Goal: Information Seeking & Learning: Learn about a topic

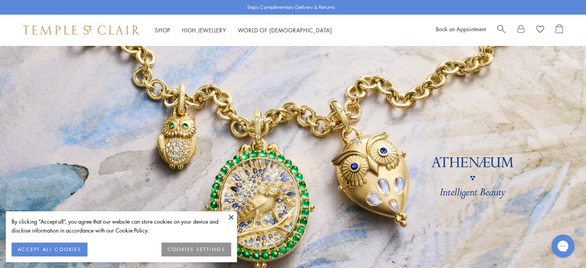
click at [231, 217] on button at bounding box center [231, 217] width 12 height 12
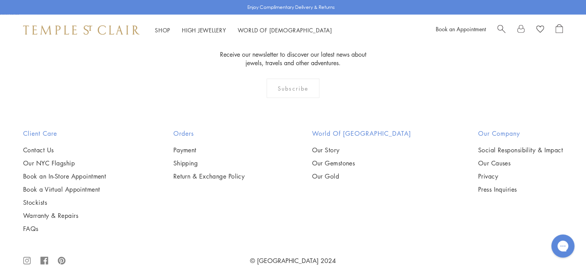
scroll to position [2262, 0]
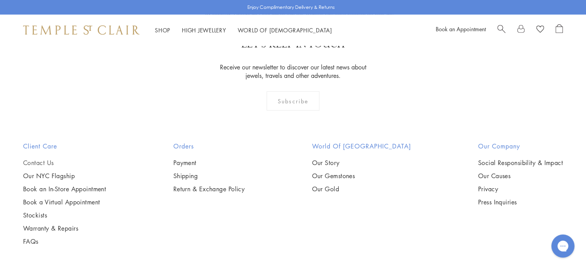
click at [48, 158] on link "Contact Us" at bounding box center [64, 162] width 83 height 8
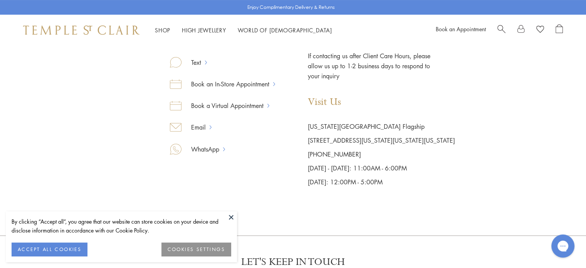
scroll to position [193, 0]
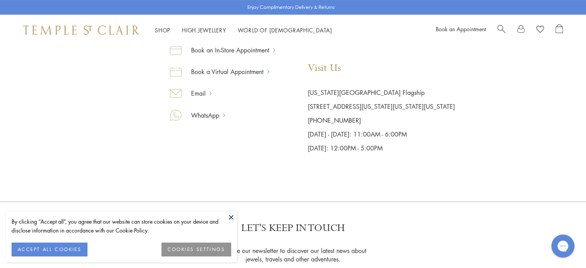
click at [231, 216] on button at bounding box center [231, 217] width 12 height 12
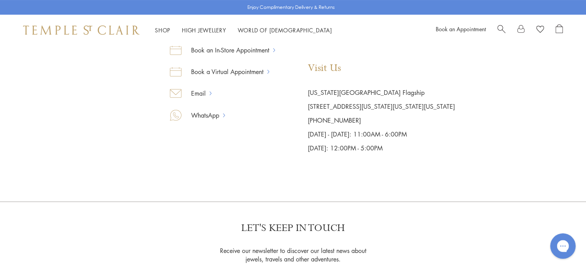
click at [565, 249] on icon "Gorgias live chat" at bounding box center [563, 246] width 8 height 8
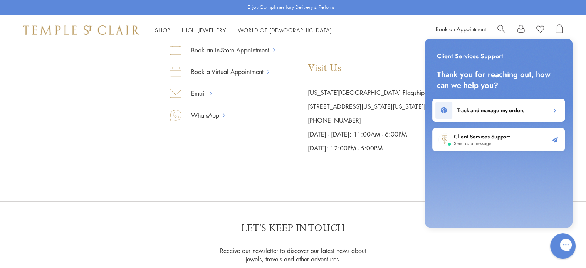
scroll to position [0, 0]
click at [492, 252] on body "Skip to content Shop Categories Amulets Pendants & Charms Lockets Chains & Leat…" at bounding box center [293, 143] width 586 height 672
click at [586, 243] on div "Gorgias live chat" at bounding box center [593, 245] width 8 height 11
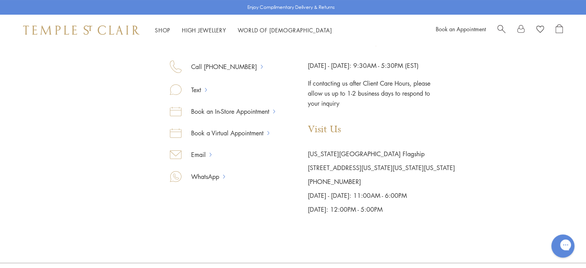
scroll to position [116, 0]
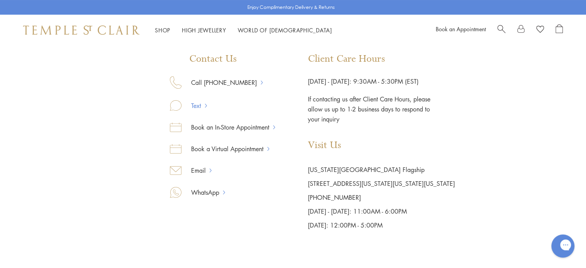
click at [198, 106] on link "Text" at bounding box center [193, 106] width 24 height 10
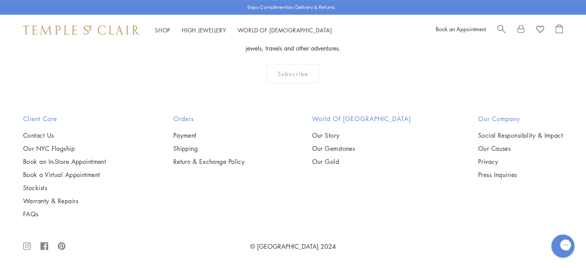
scroll to position [404, 0]
click at [340, 136] on link "Our Story" at bounding box center [361, 135] width 99 height 8
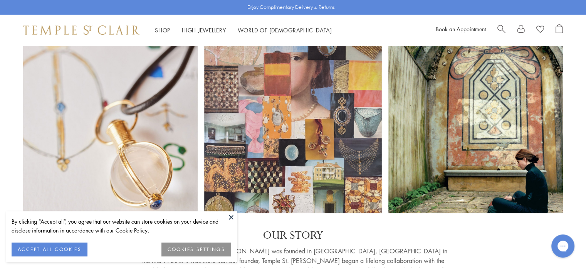
click at [232, 216] on button at bounding box center [231, 217] width 12 height 12
